Goal: Task Accomplishment & Management: Manage account settings

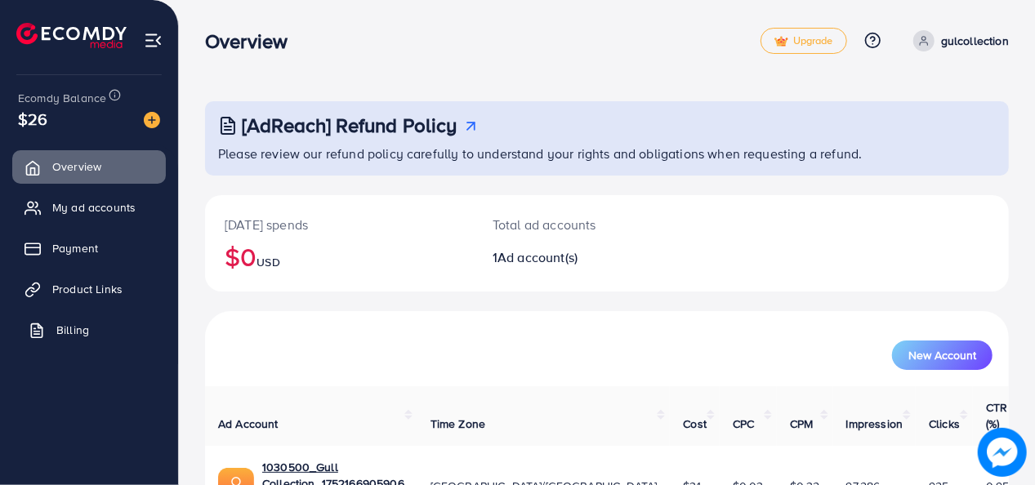
click at [61, 322] on span "Billing" at bounding box center [72, 330] width 33 height 16
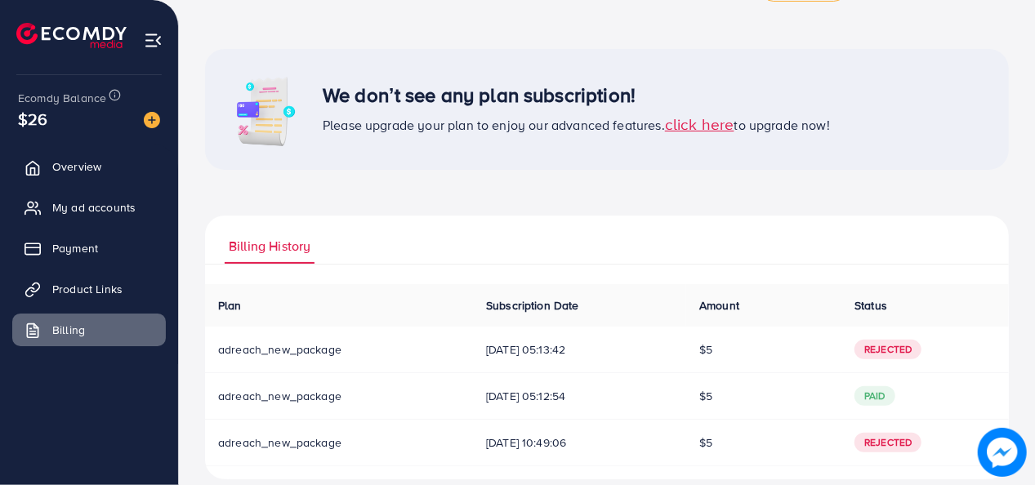
scroll to position [71, 0]
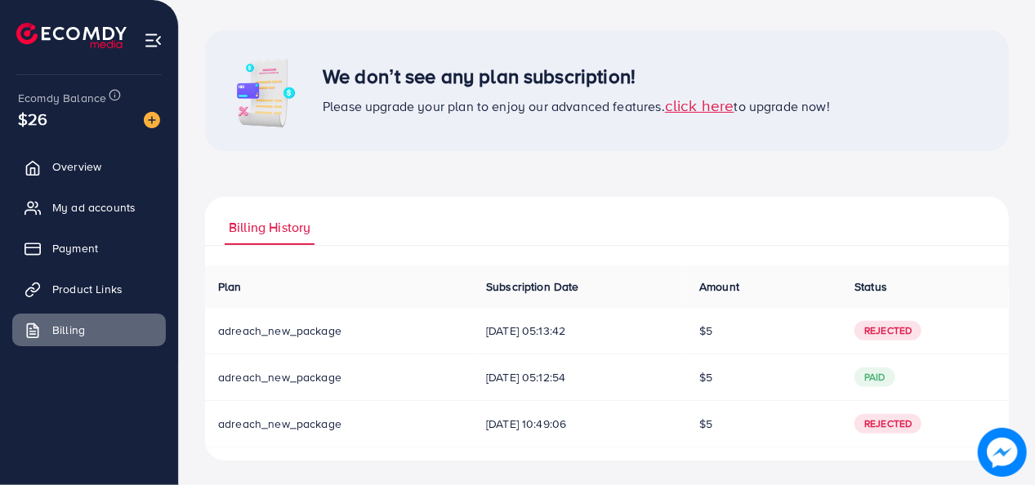
click at [705, 105] on span "click here" at bounding box center [699, 105] width 69 height 22
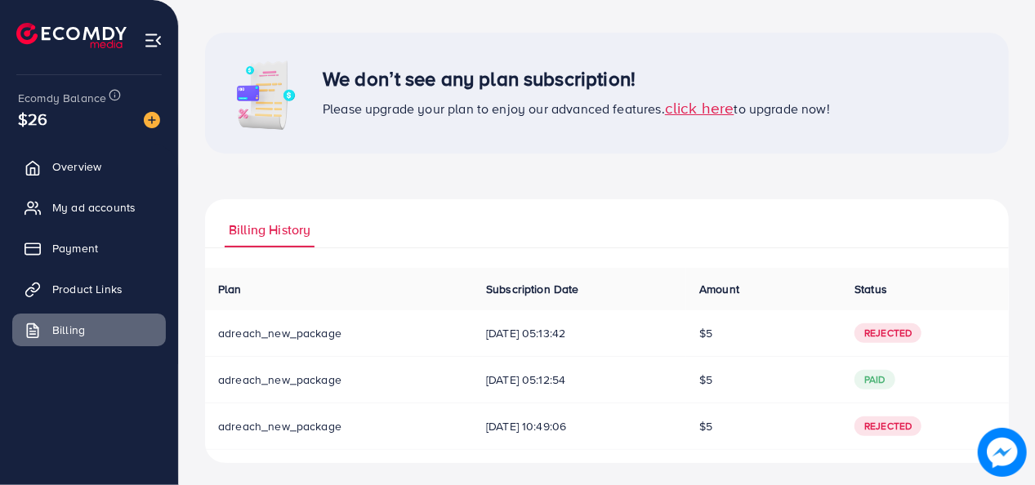
scroll to position [71, 0]
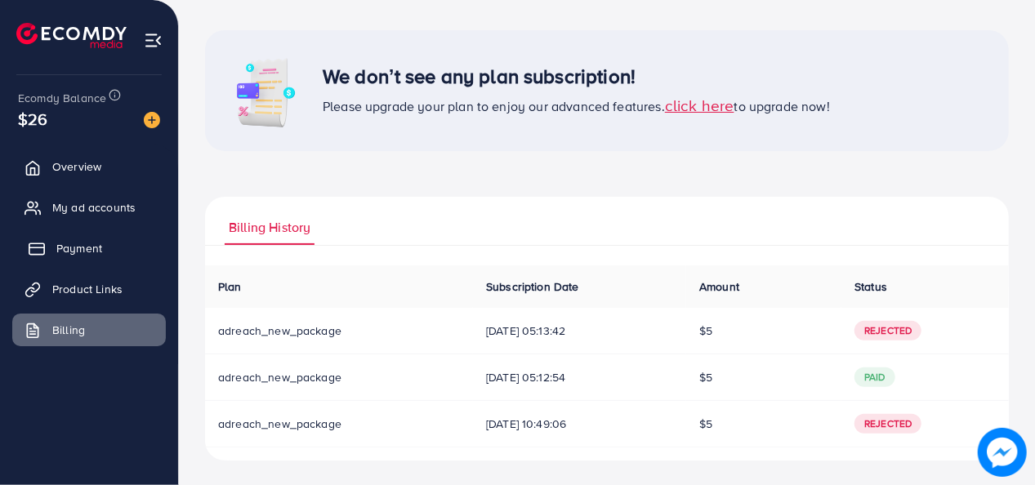
click at [94, 235] on link "Payment" at bounding box center [89, 248] width 154 height 33
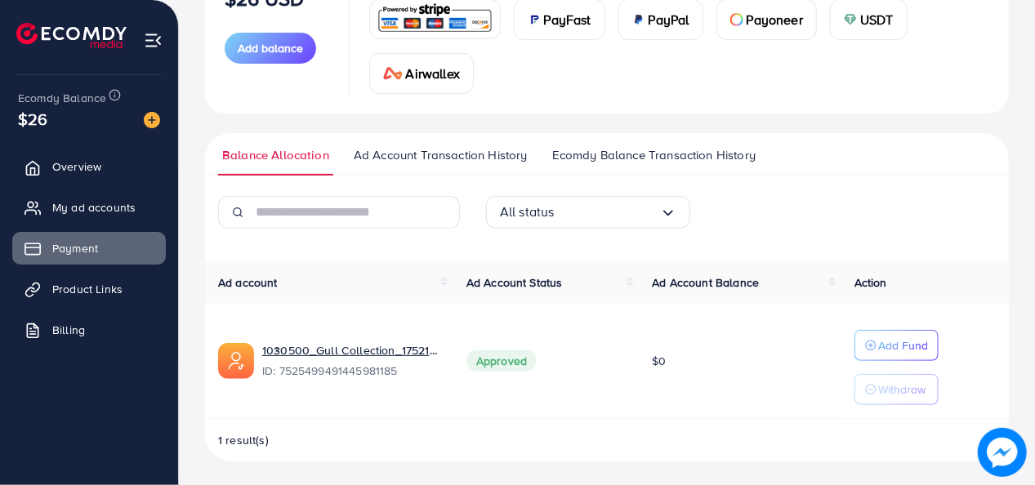
scroll to position [151, 0]
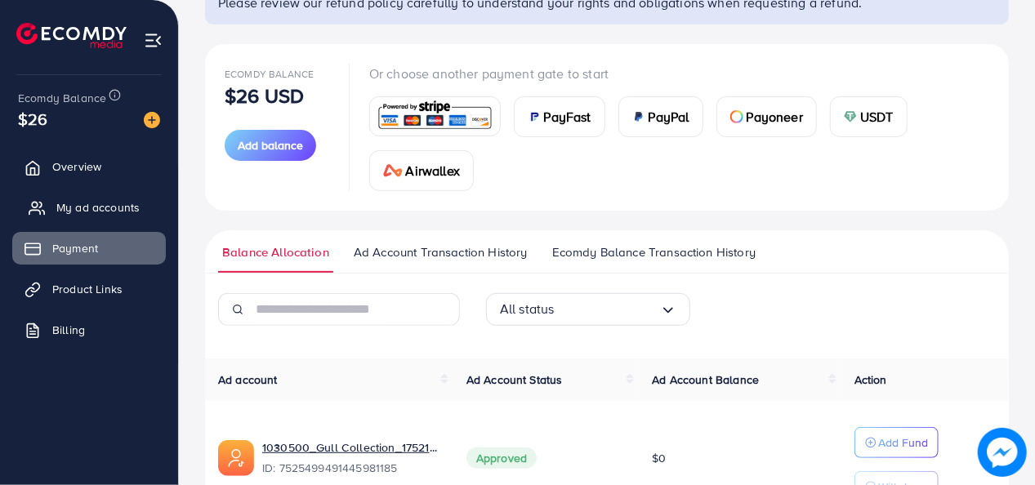
click at [113, 208] on span "My ad accounts" at bounding box center [97, 207] width 83 height 16
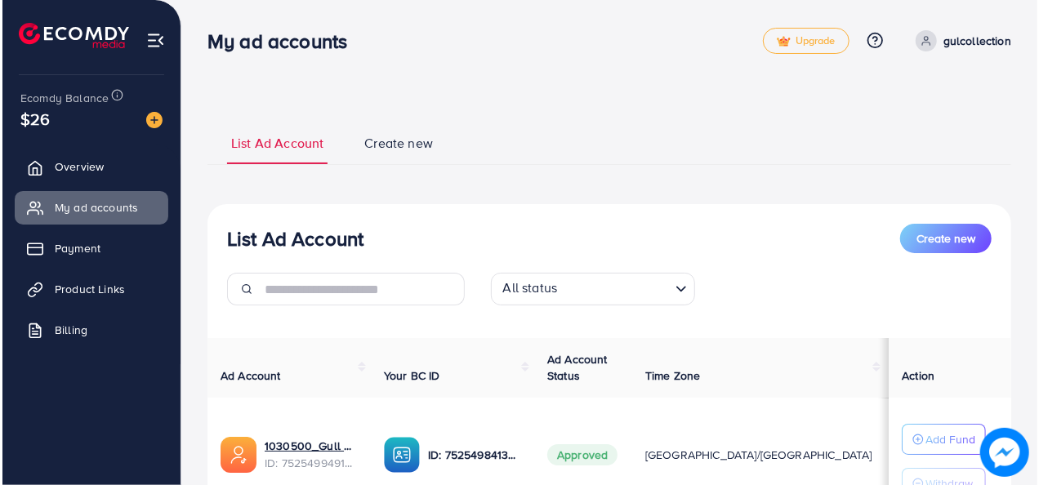
scroll to position [144, 0]
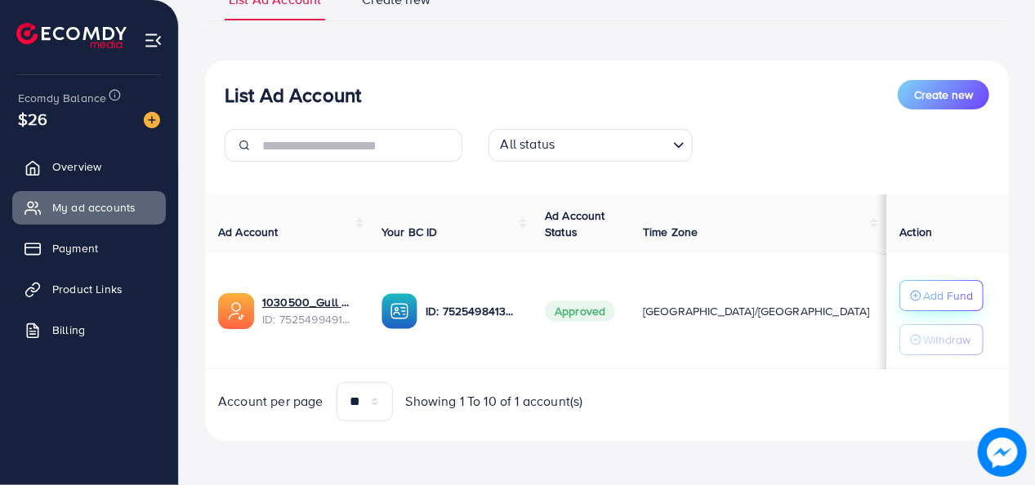
click at [933, 290] on p "Add Fund" at bounding box center [948, 296] width 50 height 20
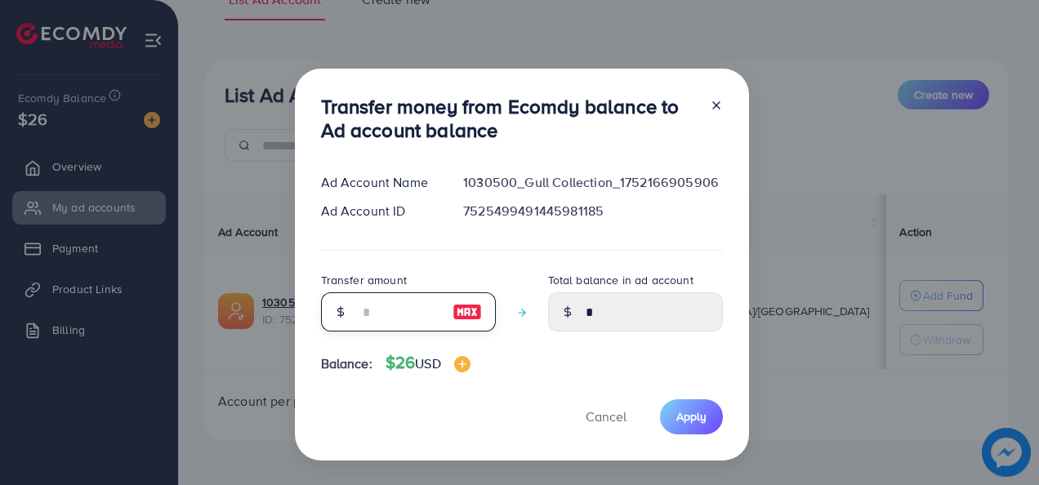
click at [364, 318] on input "number" at bounding box center [400, 312] width 82 height 39
type input "*"
type input "****"
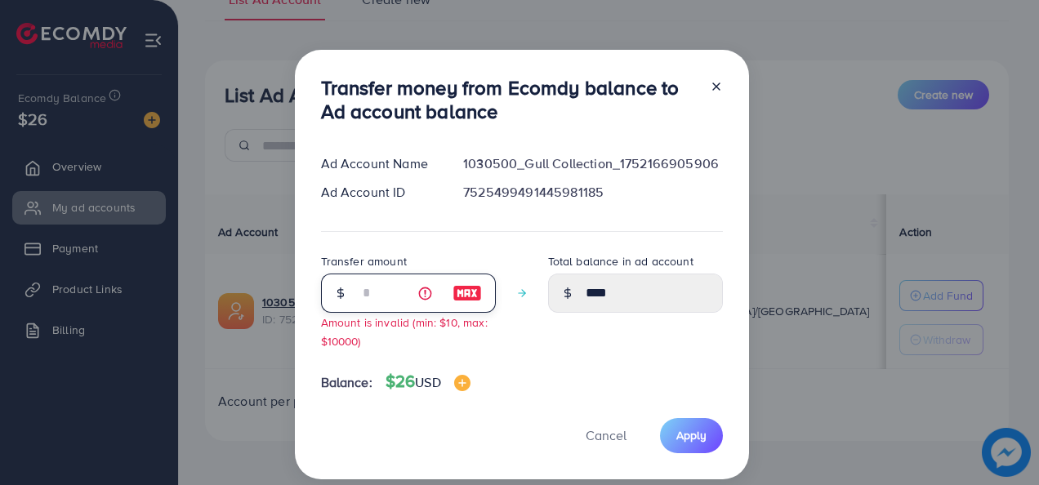
type input "**"
type input "*****"
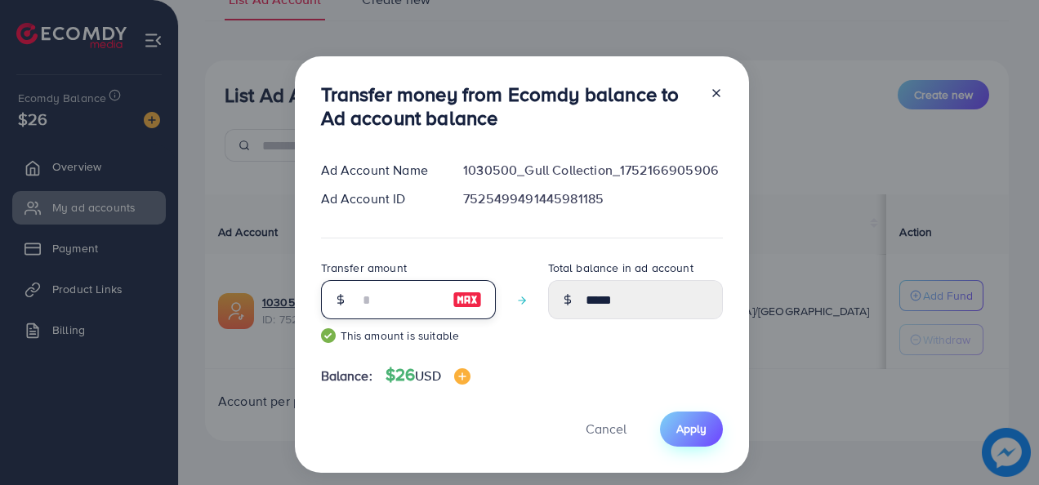
type input "**"
click at [677, 427] on span "Apply" at bounding box center [692, 429] width 30 height 16
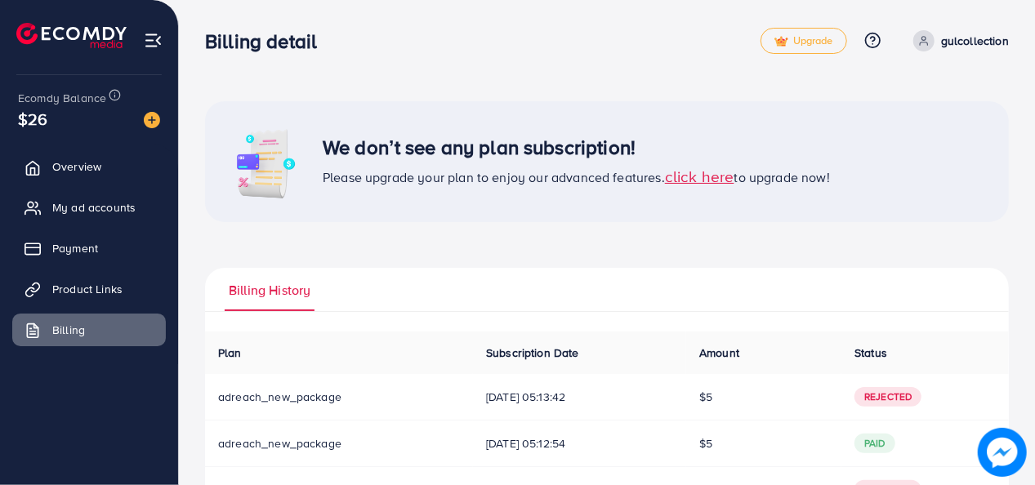
scroll to position [21, 0]
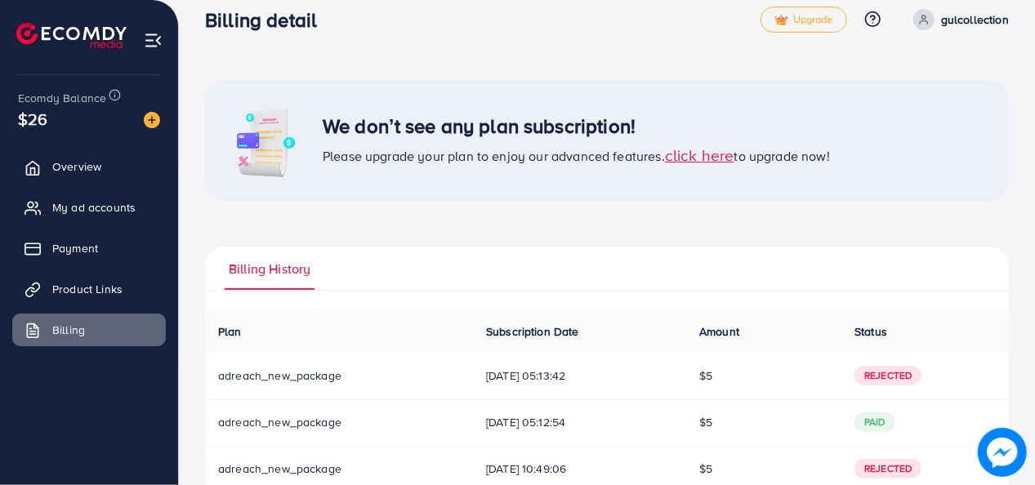
click at [893, 374] on span "Rejected" at bounding box center [888, 376] width 67 height 20
click at [308, 373] on span "adreach_new_package" at bounding box center [279, 376] width 123 height 16
click at [719, 162] on span "click here" at bounding box center [699, 155] width 69 height 22
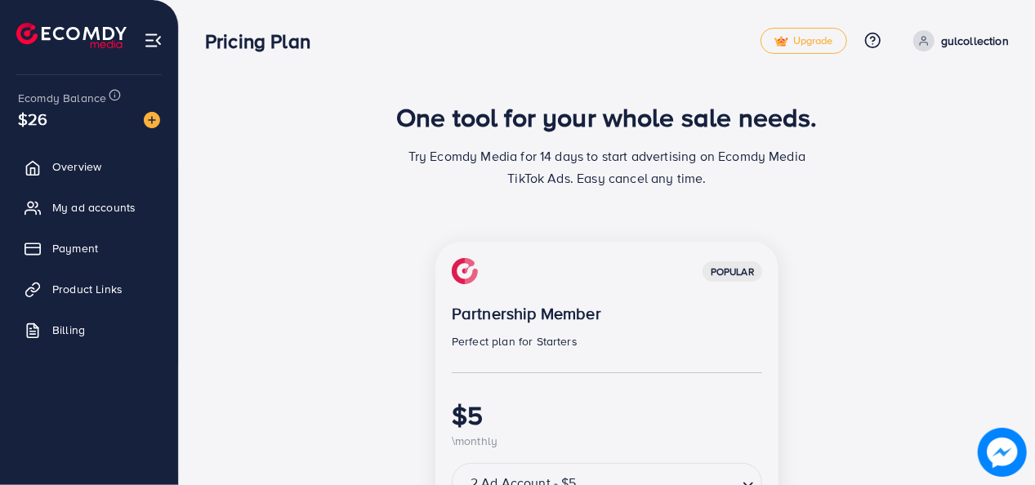
click at [926, 37] on circle at bounding box center [925, 39] width 4 height 4
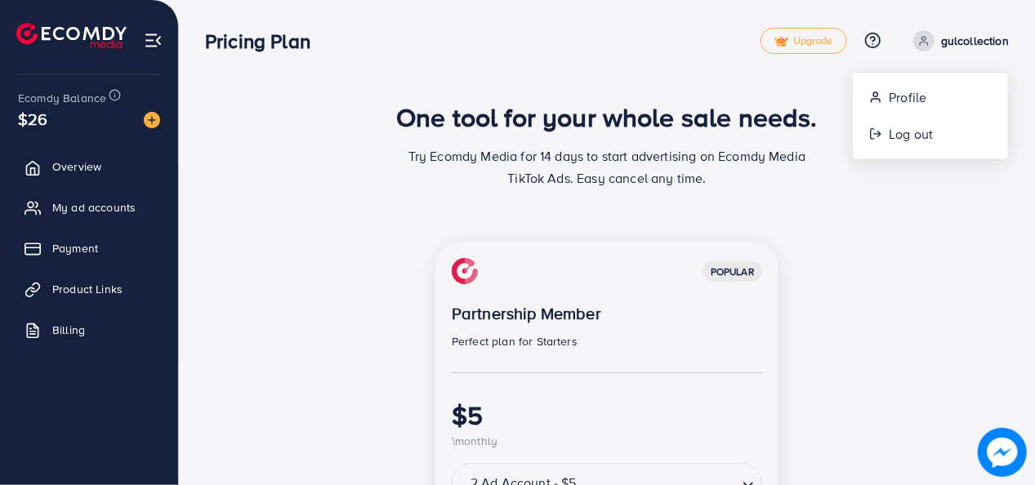
click at [731, 124] on h1 "One tool for your whole sale needs." at bounding box center [607, 116] width 422 height 31
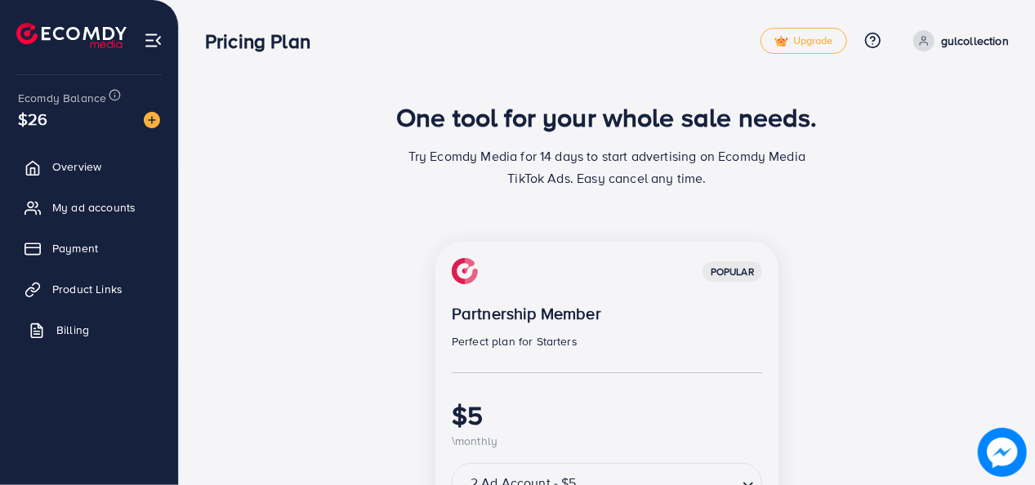
click at [85, 324] on span "Billing" at bounding box center [72, 330] width 33 height 16
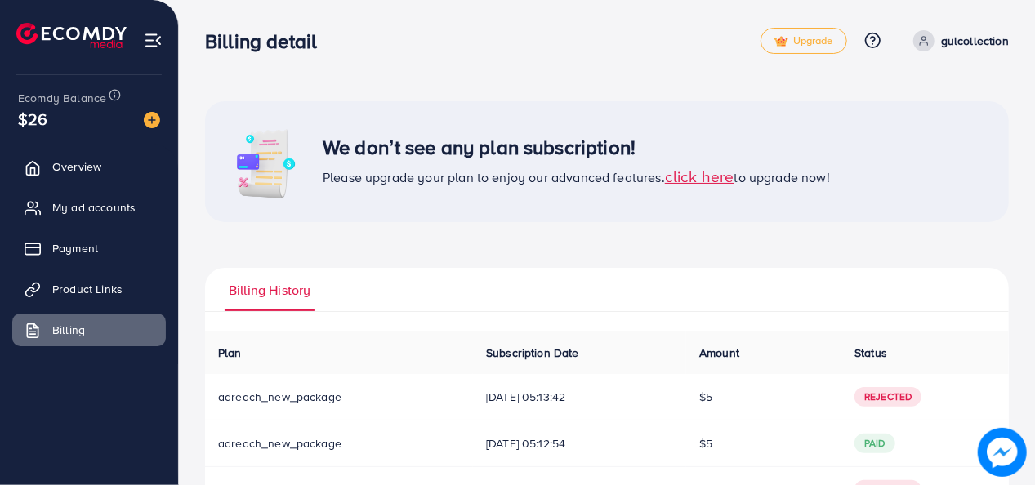
scroll to position [67, 0]
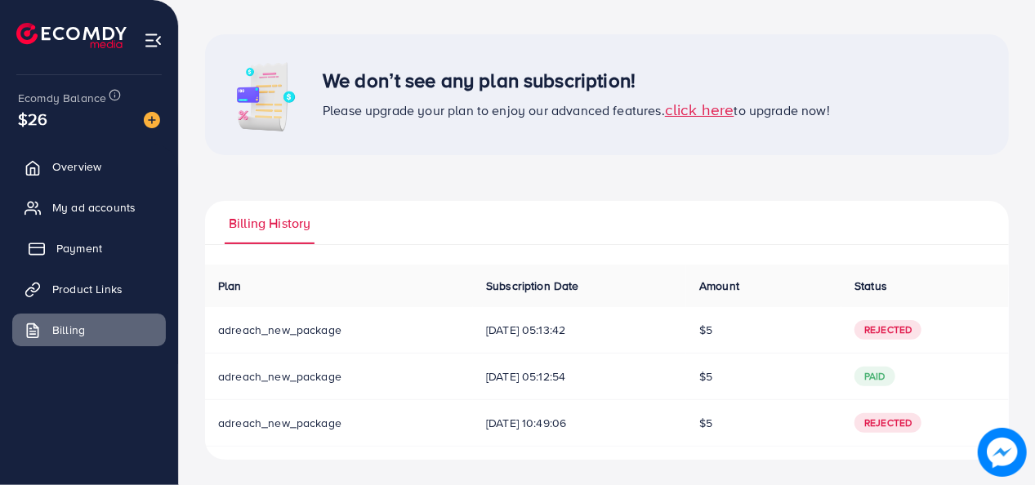
click at [92, 246] on span "Payment" at bounding box center [79, 248] width 46 height 16
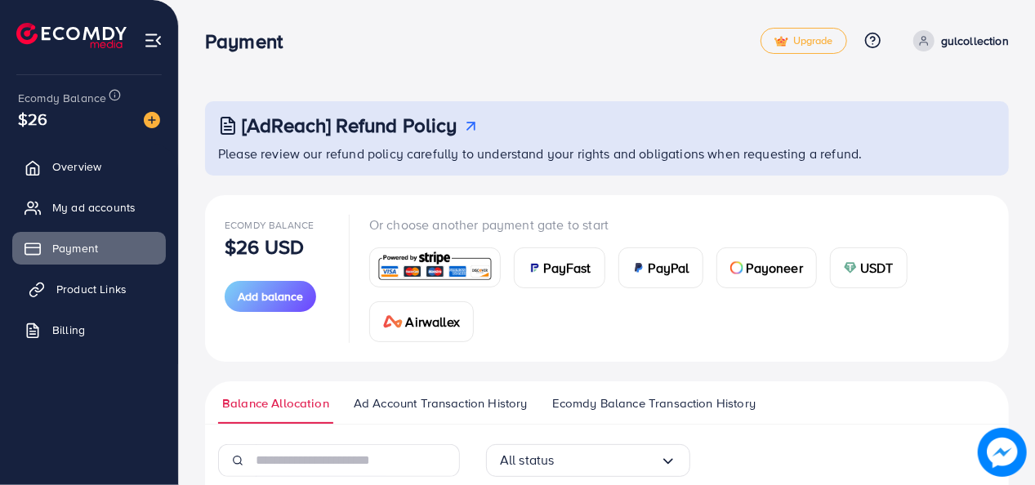
click at [80, 294] on span "Product Links" at bounding box center [91, 289] width 70 height 16
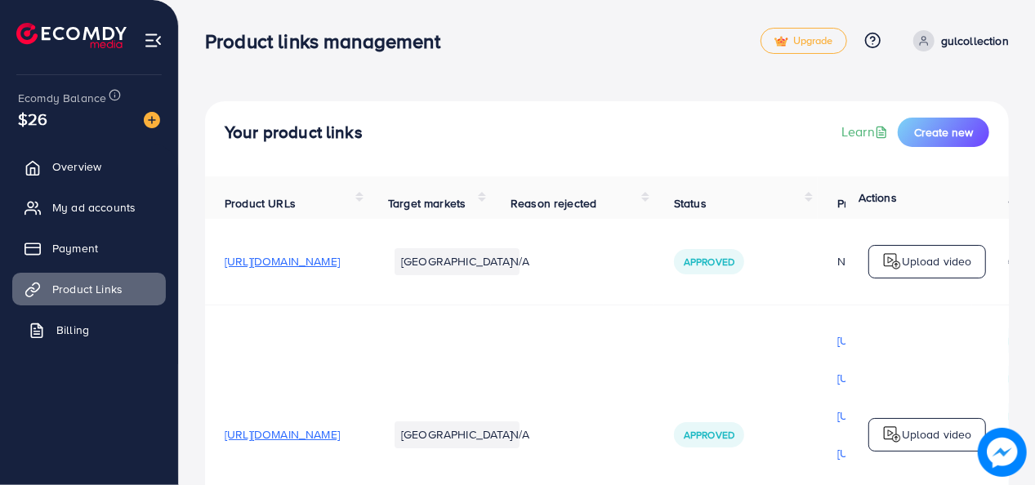
click at [112, 332] on link "Billing" at bounding box center [89, 330] width 154 height 33
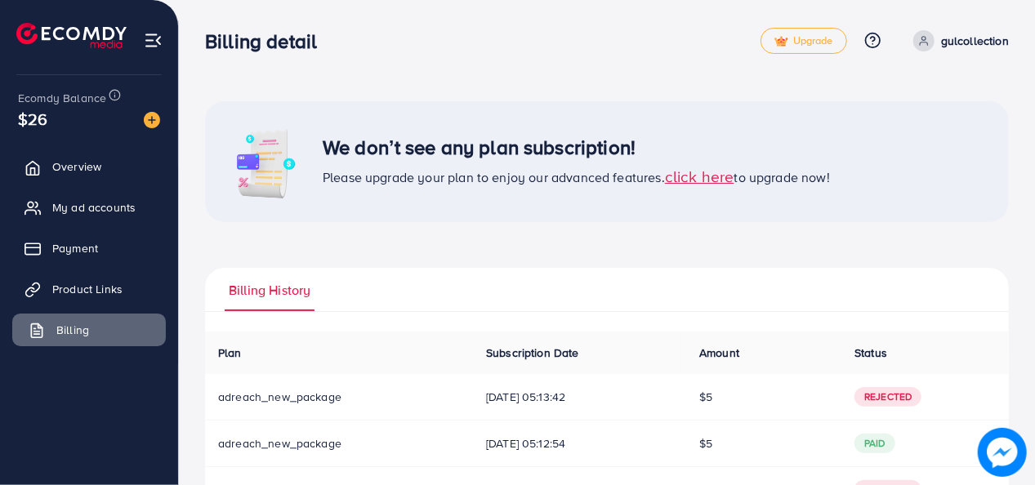
click at [112, 332] on link "Billing" at bounding box center [89, 330] width 154 height 33
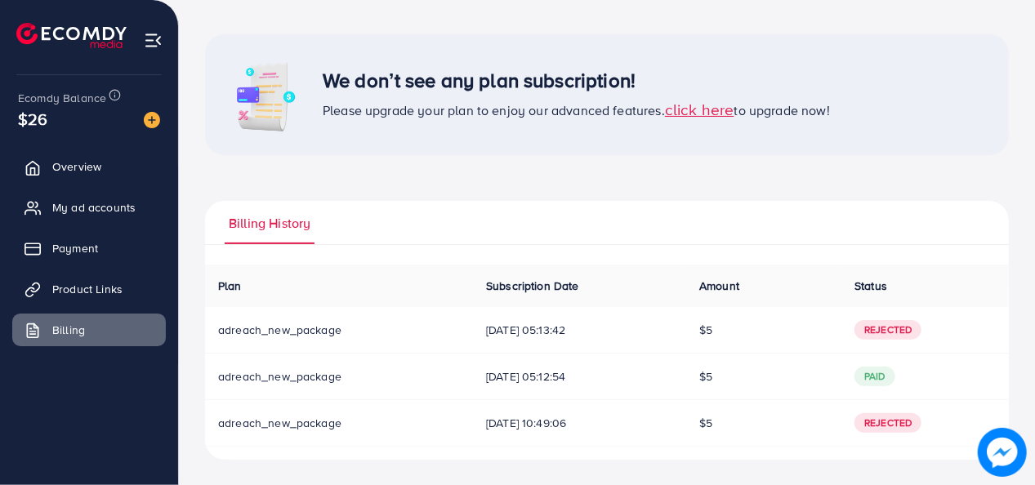
click at [696, 113] on span "click here" at bounding box center [699, 109] width 69 height 22
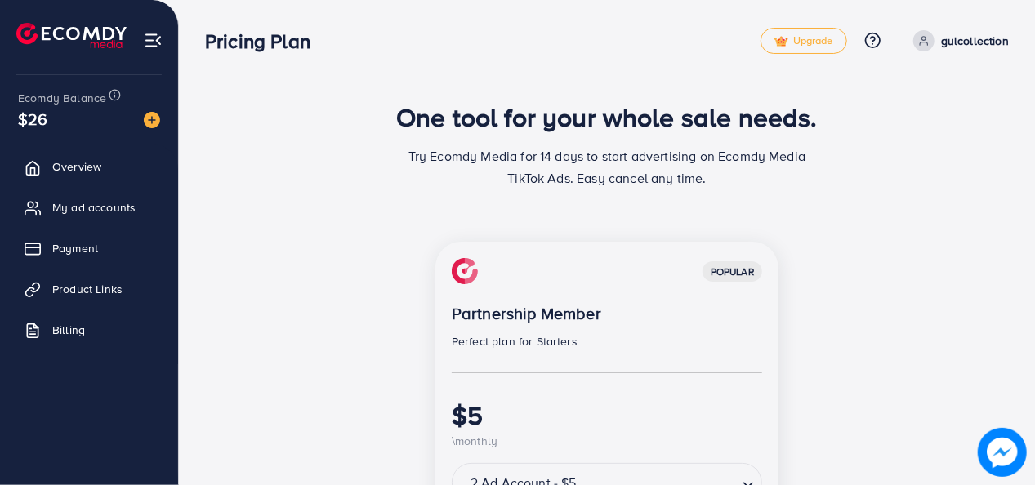
drag, startPoint x: 1039, startPoint y: 123, endPoint x: 1039, endPoint y: 154, distance: 31.1
click at [1035, 154] on html "Pricing Plan Upgrade Help Center Contact Support Plans and Pricing Term and pol…" at bounding box center [517, 242] width 1035 height 485
drag, startPoint x: 1039, startPoint y: 154, endPoint x: 964, endPoint y: 206, distance: 90.4
click at [996, 191] on div "One tool for your whole sale needs. Try Ecomdy Media for 14 days to start adver…" at bounding box center [607, 151] width 804 height 101
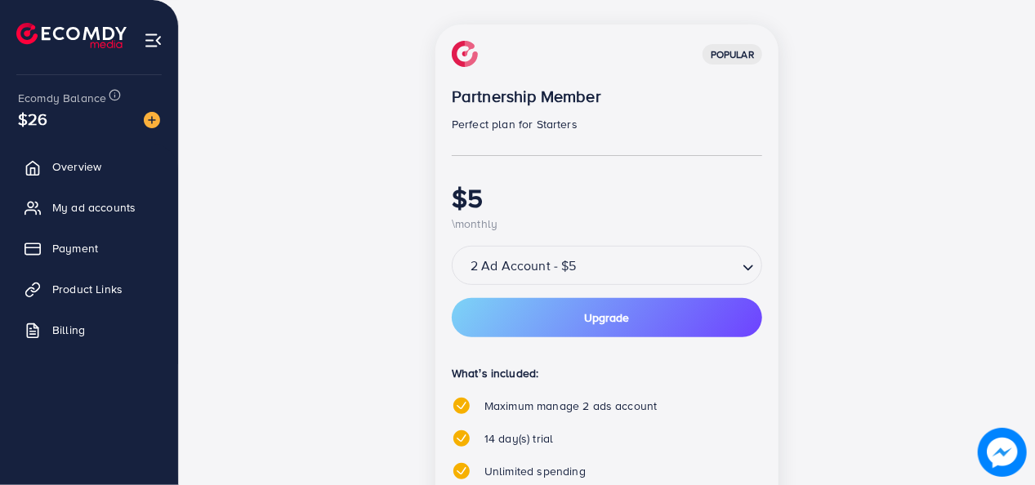
scroll to position [221, 0]
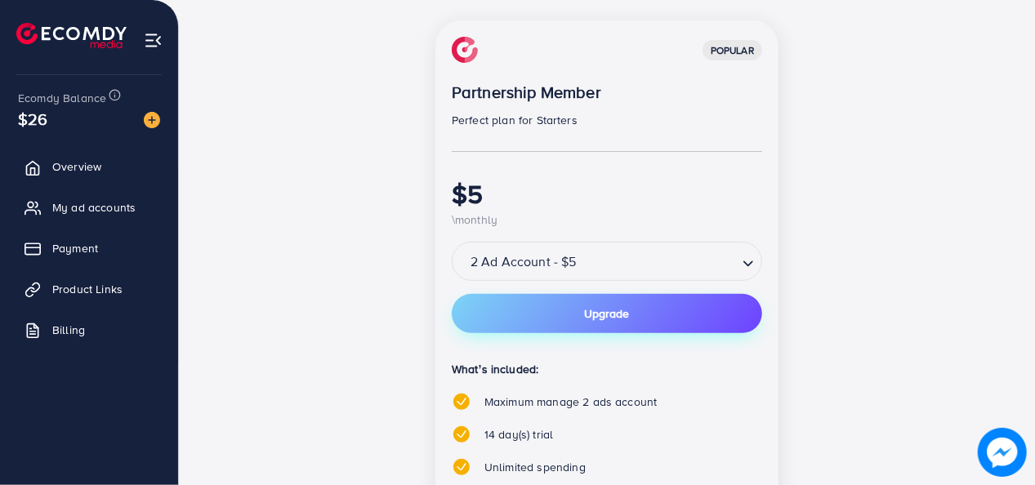
click at [623, 310] on span "Upgrade" at bounding box center [607, 313] width 45 height 11
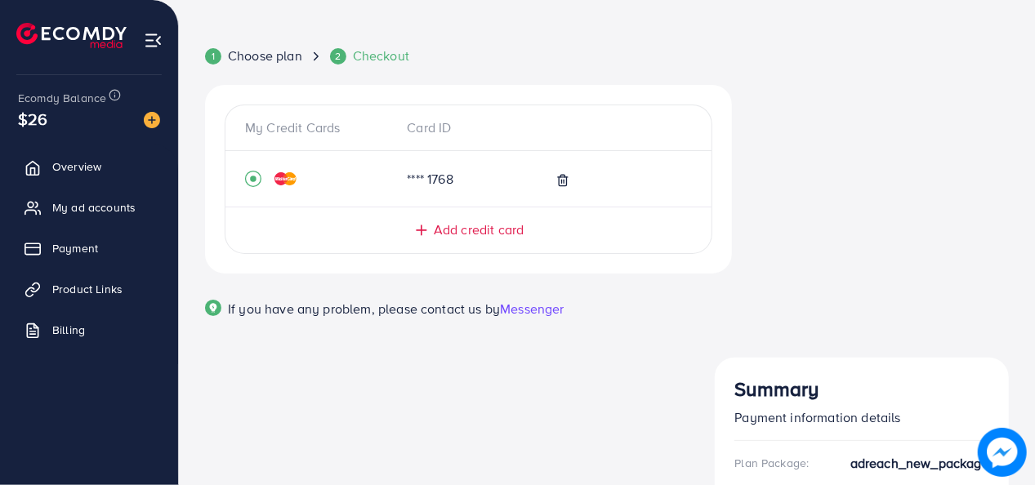
scroll to position [65, 0]
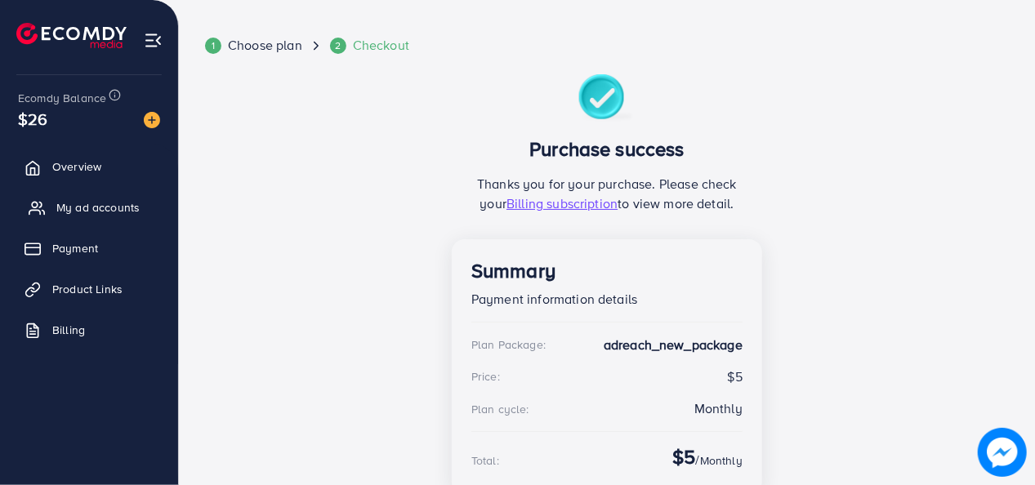
click at [96, 212] on span "My ad accounts" at bounding box center [97, 207] width 83 height 16
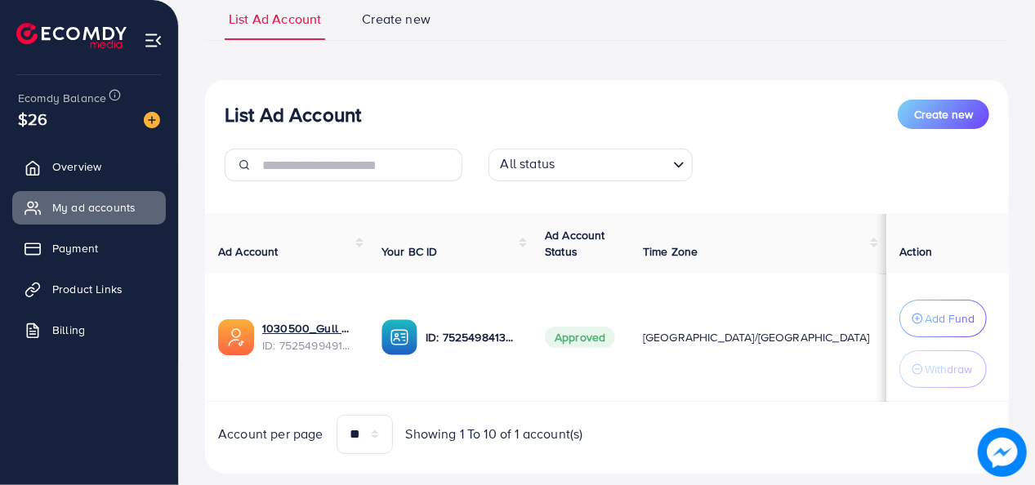
scroll to position [144, 0]
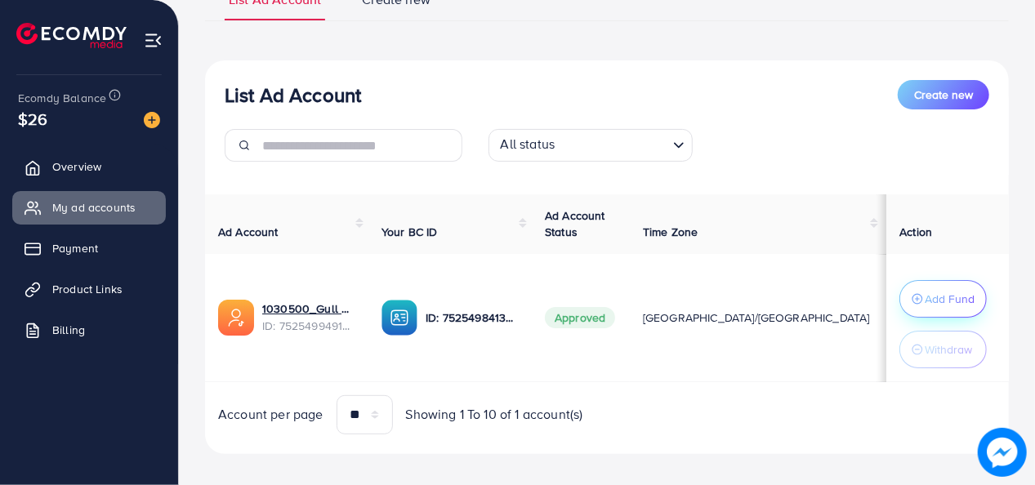
click at [943, 301] on p "Add Fund" at bounding box center [950, 299] width 50 height 20
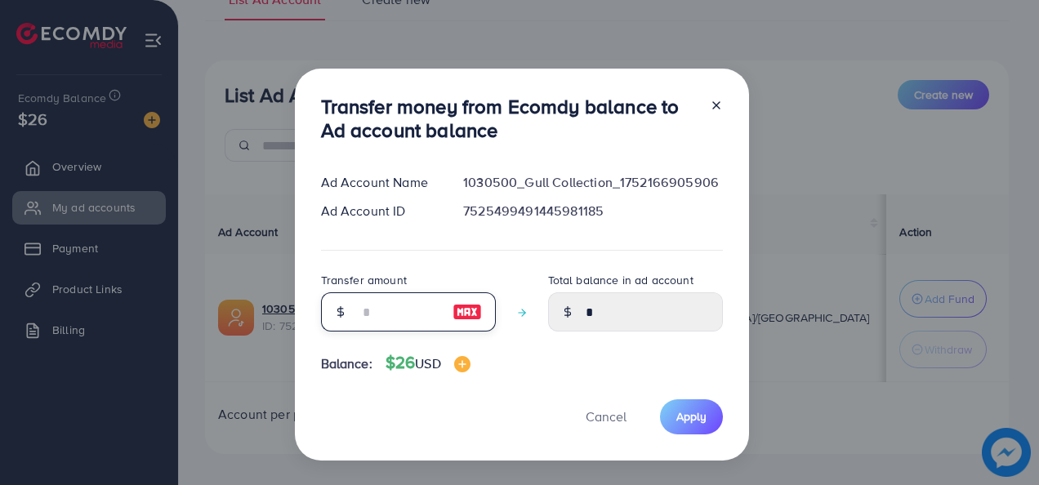
click at [418, 306] on input "number" at bounding box center [400, 312] width 82 height 39
type input "*"
type input "****"
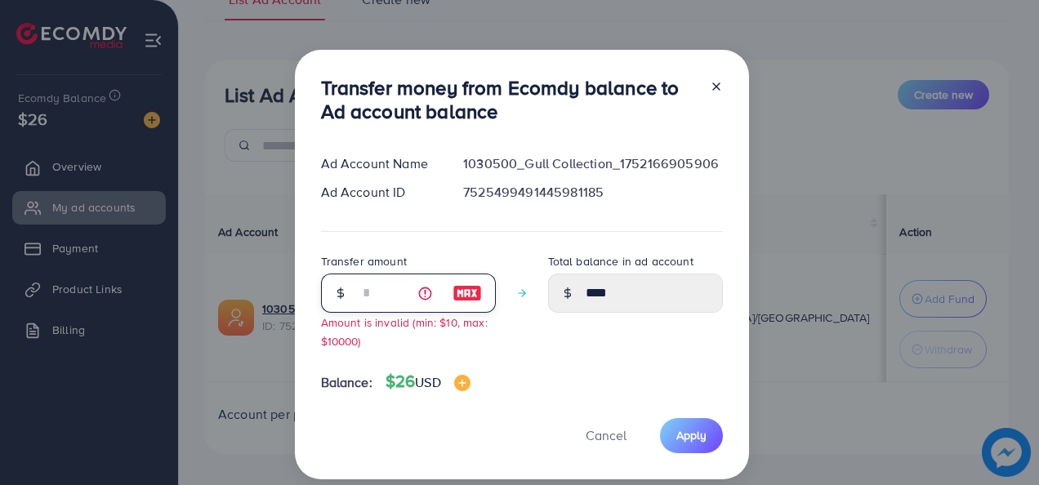
type input "**"
type input "*****"
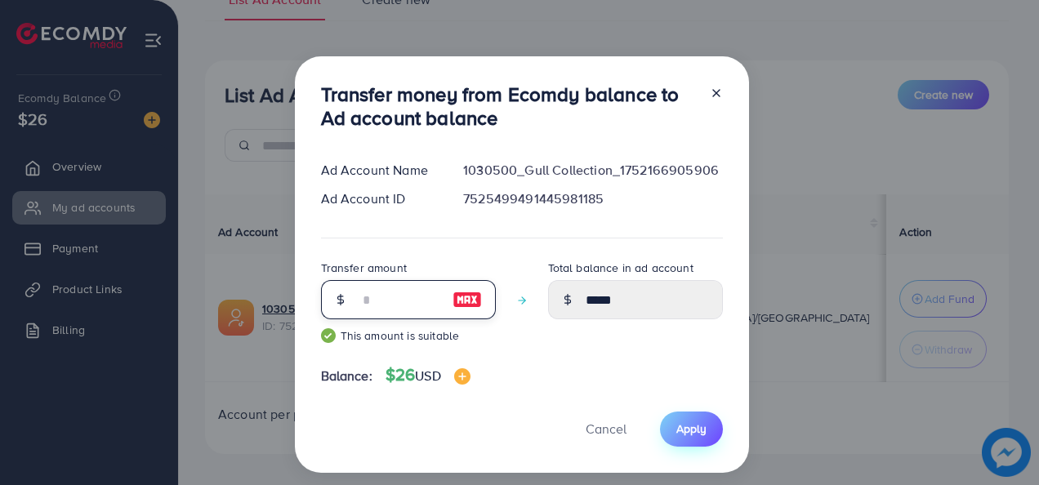
type input "**"
click at [706, 434] on button "Apply" at bounding box center [691, 429] width 63 height 35
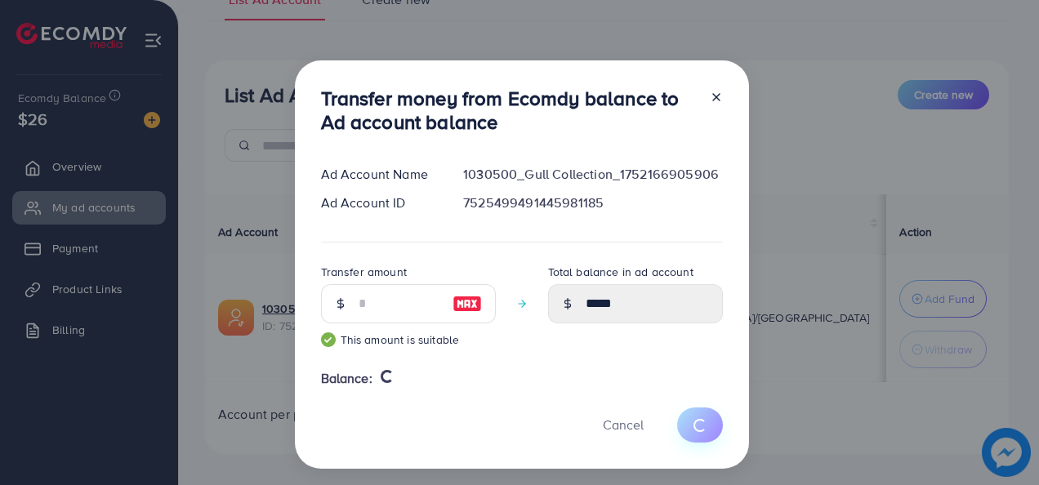
type input "*"
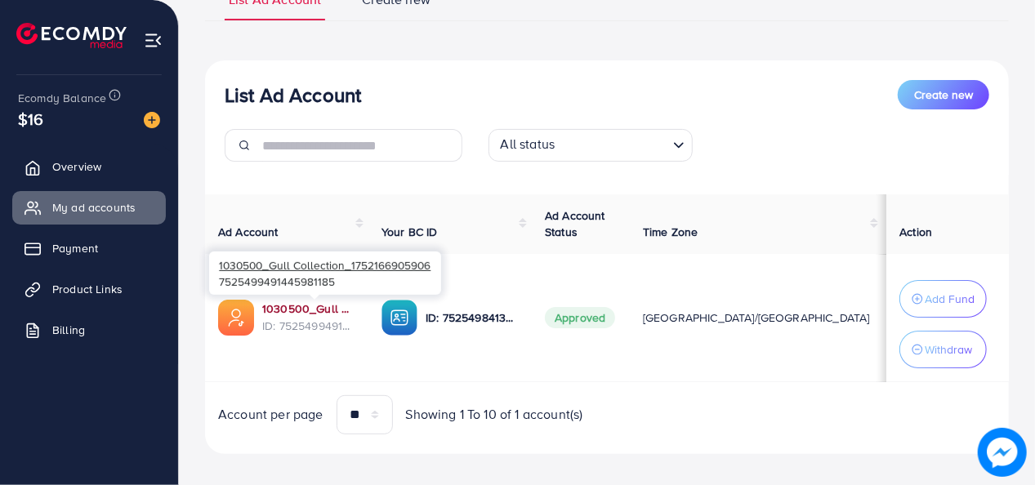
click at [325, 304] on link "1030500_Gull Collection_1752166905906" at bounding box center [308, 309] width 93 height 16
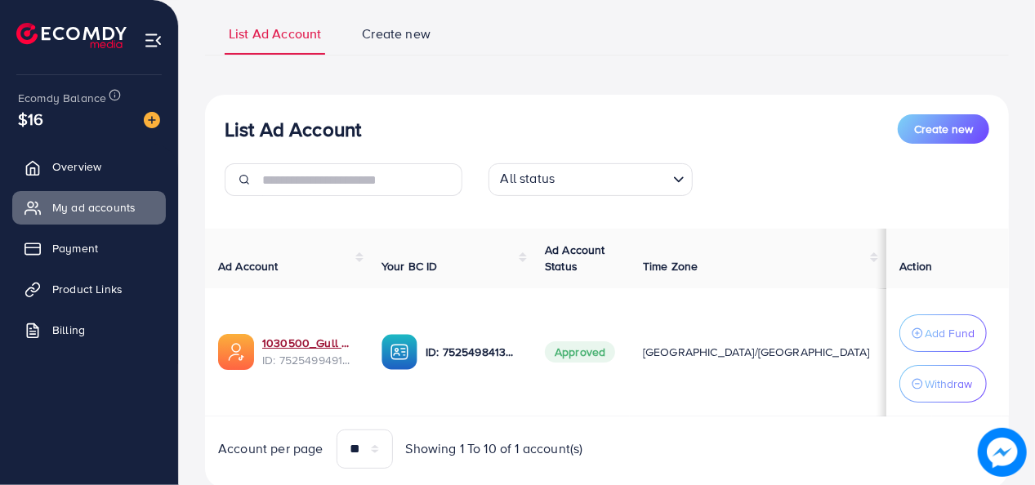
scroll to position [157, 0]
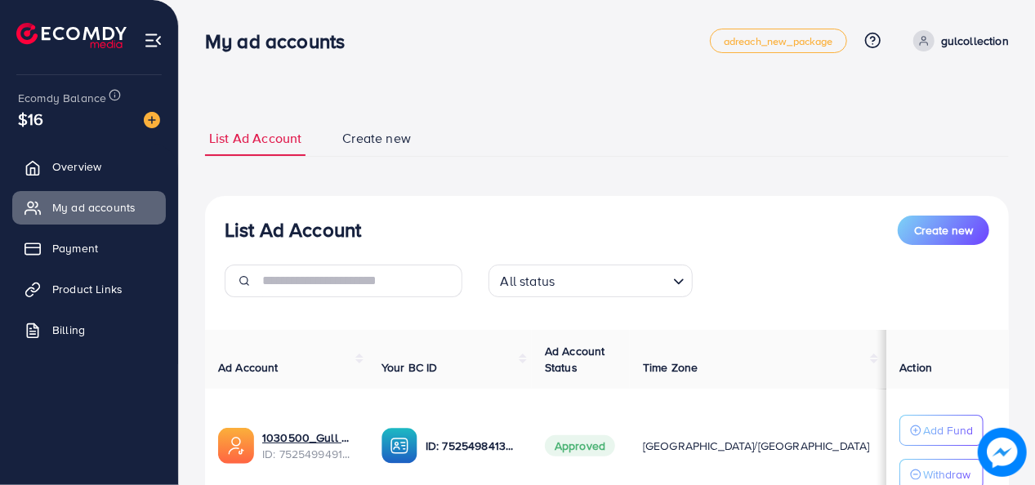
click at [480, 78] on div "**********" at bounding box center [607, 311] width 856 height 622
click at [932, 465] on p "Withdraw" at bounding box center [946, 475] width 47 height 20
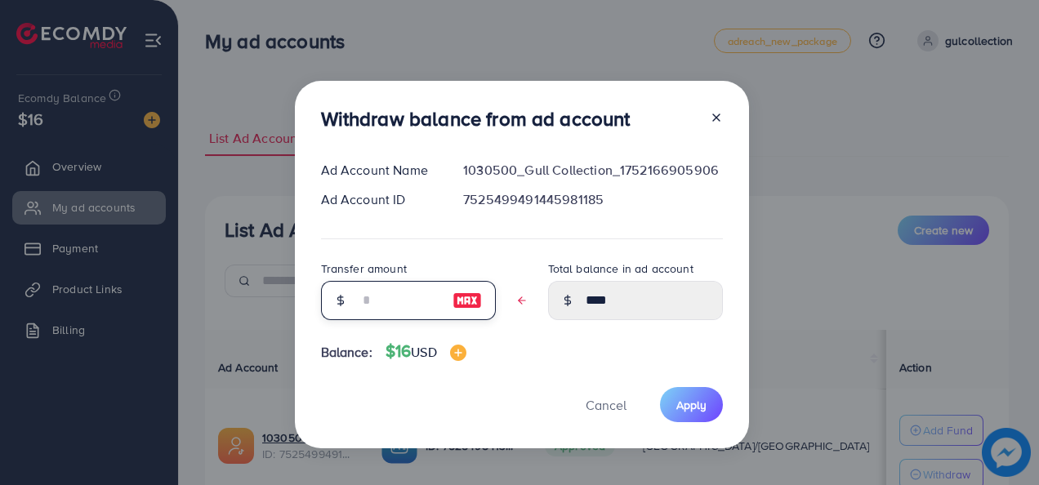
click at [360, 297] on input "text" at bounding box center [400, 300] width 82 height 39
type input "*"
type input "****"
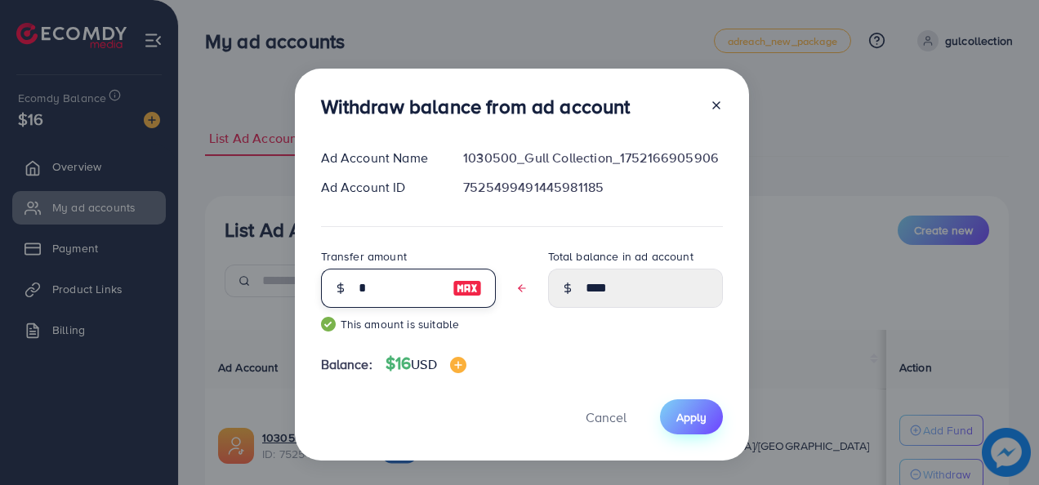
type input "*"
click at [688, 403] on button "Apply" at bounding box center [691, 417] width 63 height 35
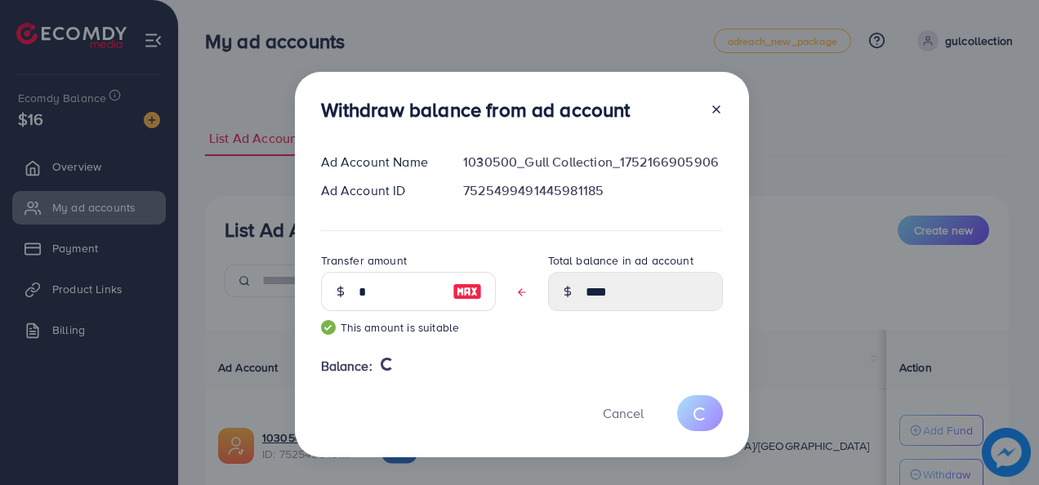
type input "****"
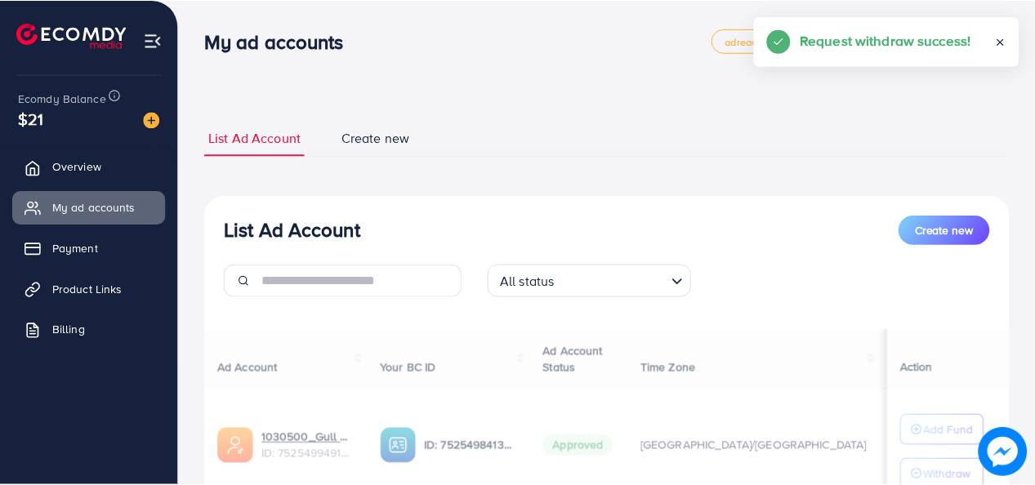
scroll to position [3, 0]
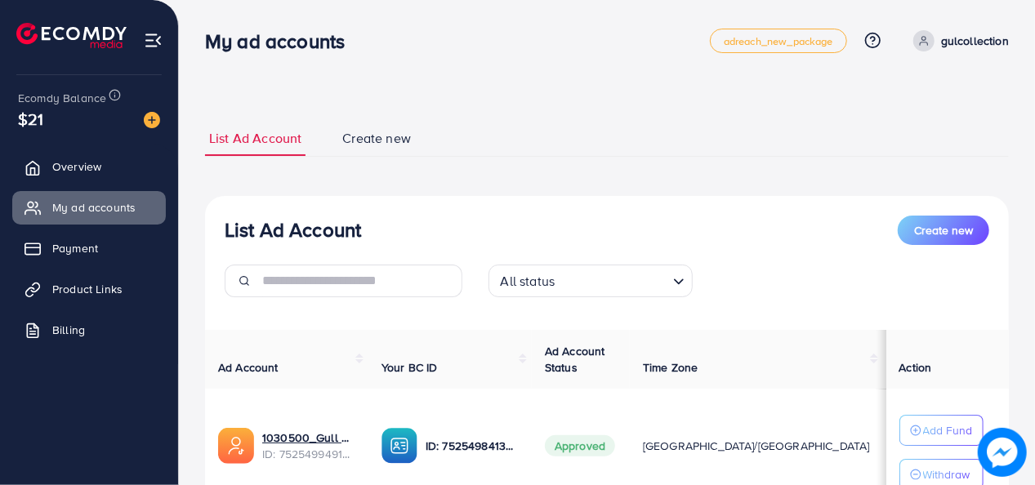
click at [609, 60] on div "My ad accounts adreach_new_package Help Center Contact Support Plans and Pricin…" at bounding box center [607, 41] width 804 height 46
click at [935, 465] on p "Withdraw" at bounding box center [946, 475] width 47 height 20
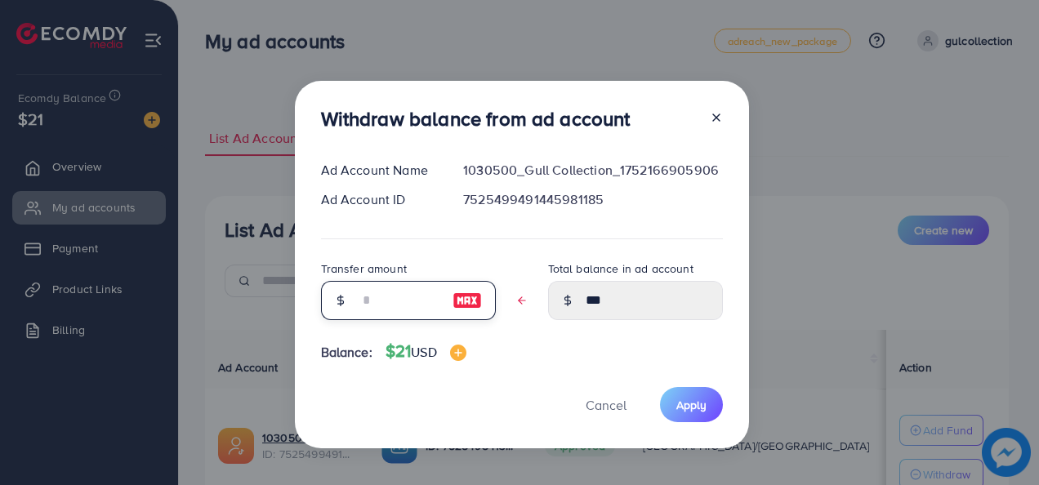
click at [369, 302] on input "text" at bounding box center [400, 300] width 82 height 39
type input "*"
type input "****"
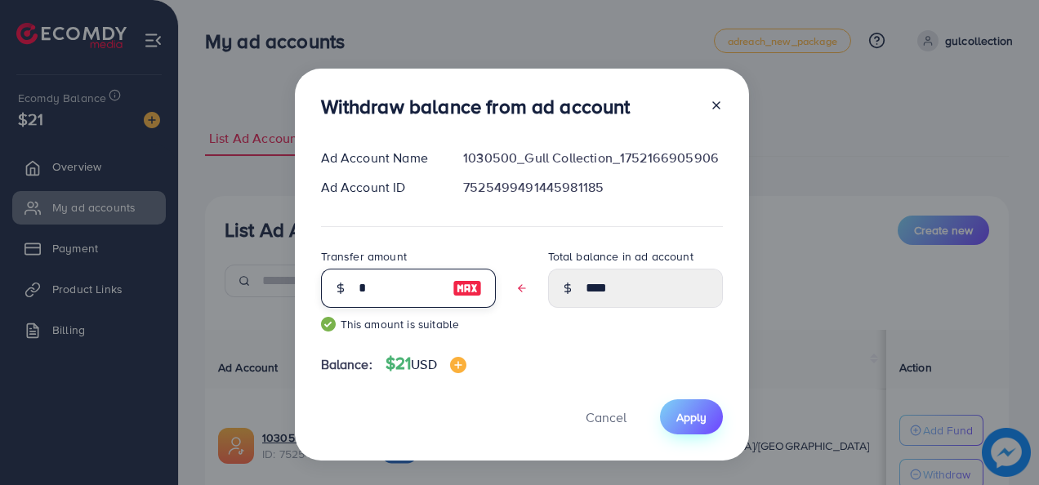
type input "*"
click at [685, 412] on span "Apply" at bounding box center [692, 417] width 30 height 16
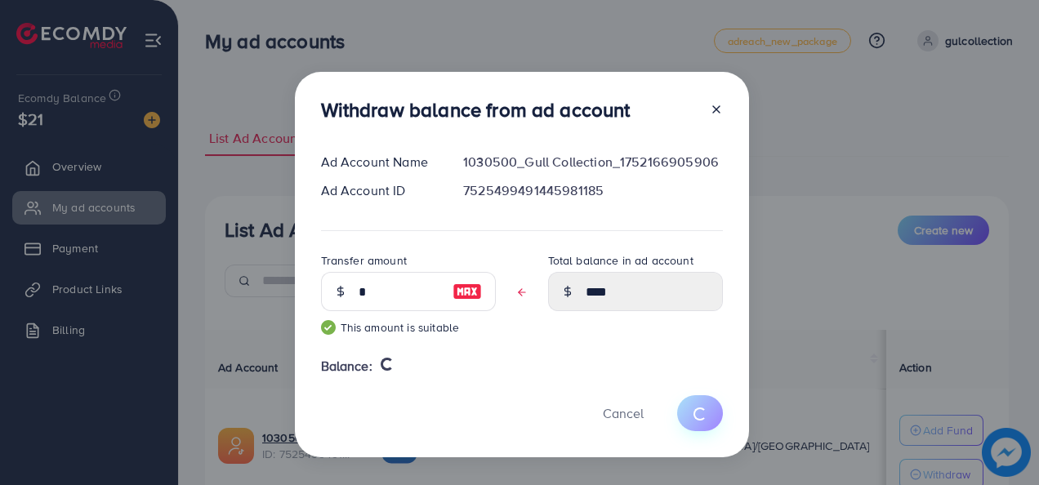
type input "***"
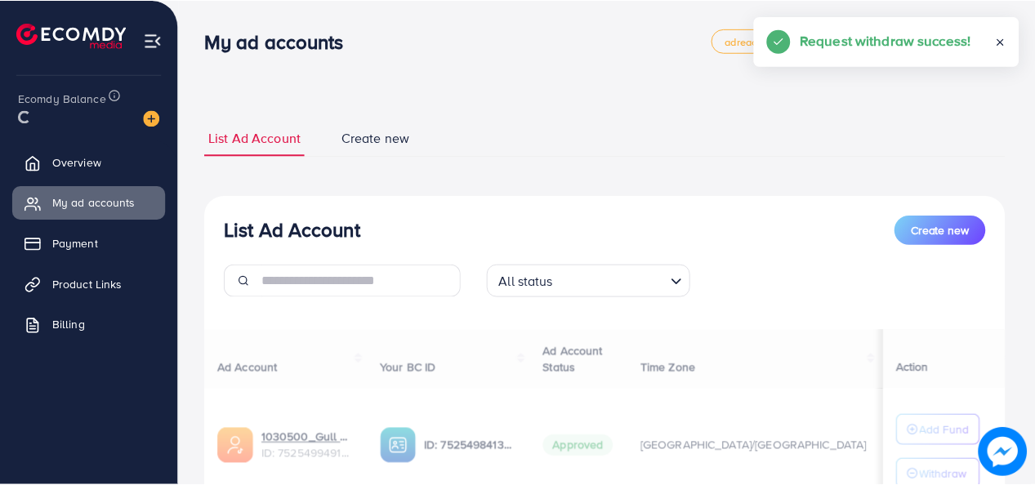
scroll to position [3, 0]
